Goal: Task Accomplishment & Management: Complete application form

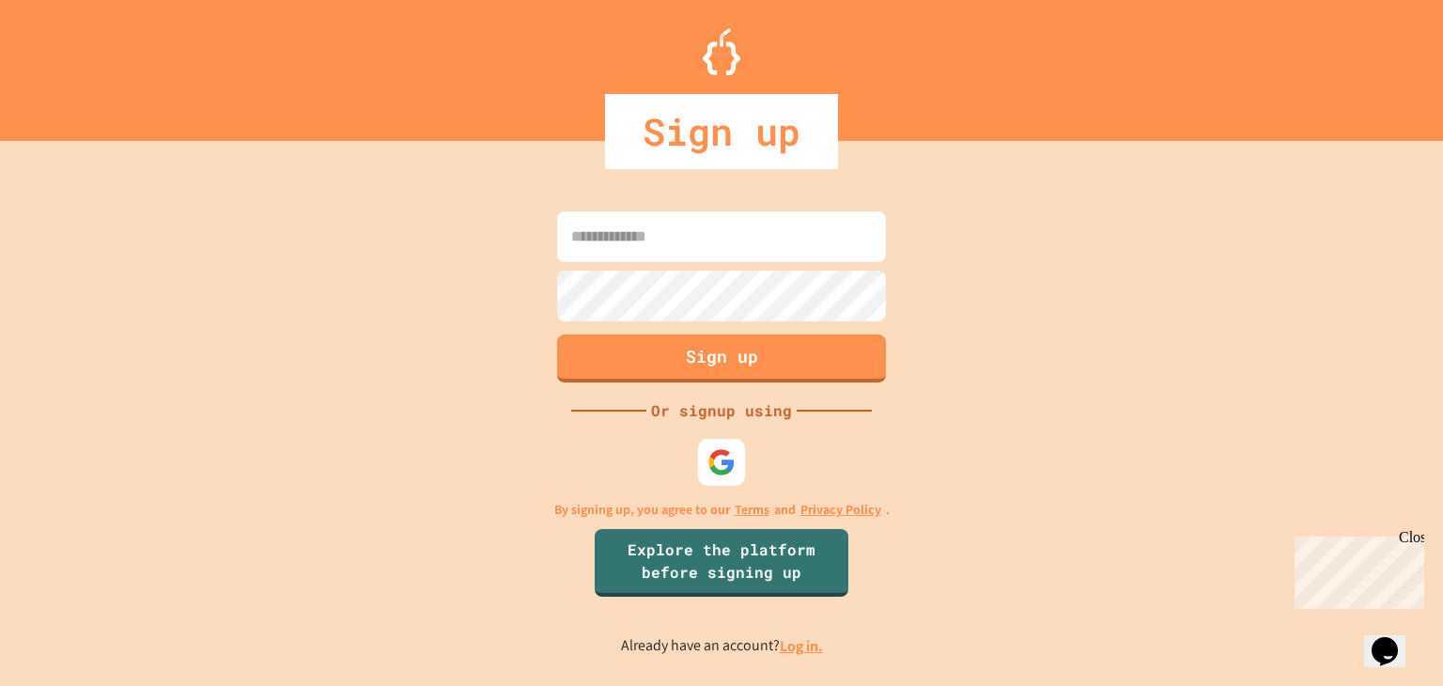
click at [665, 227] on input at bounding box center [721, 236] width 329 height 51
type input "**********"
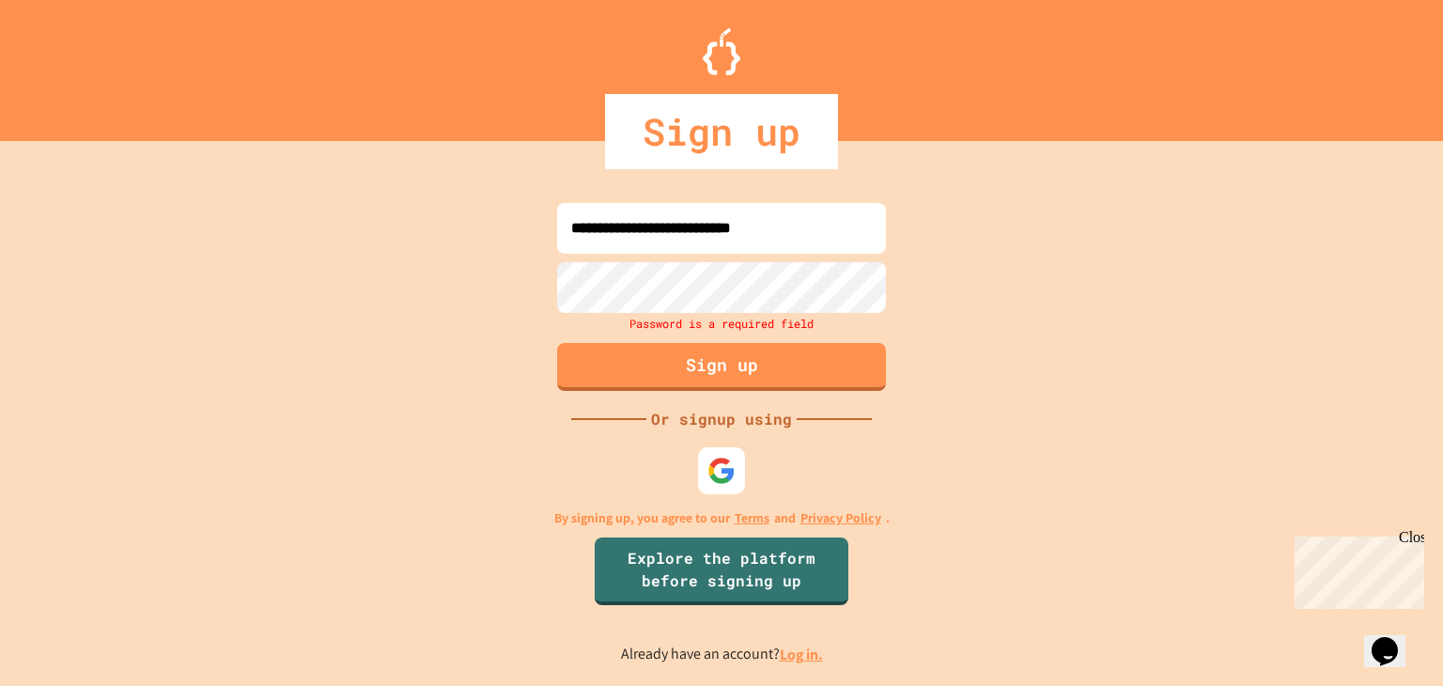
click at [802, 236] on input "**********" at bounding box center [721, 228] width 329 height 51
